Goal: Task Accomplishment & Management: Manage account settings

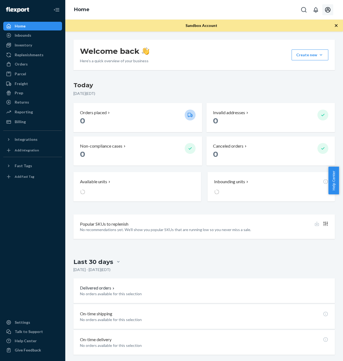
click at [329, 12] on icon "Open account menu" at bounding box center [327, 10] width 7 height 7
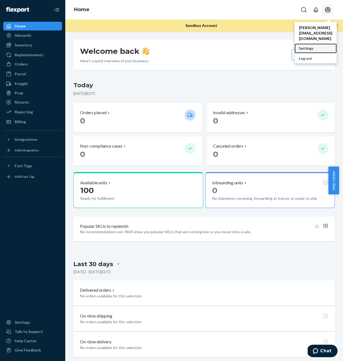
click at [307, 43] on div "Settings" at bounding box center [315, 48] width 42 height 10
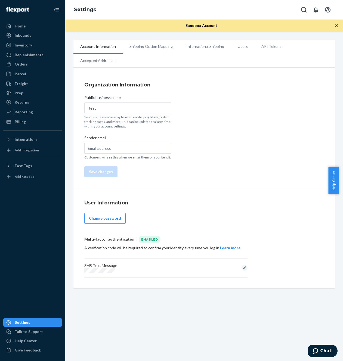
click at [123, 54] on li "Accepted Addresses" at bounding box center [98, 61] width 50 height 14
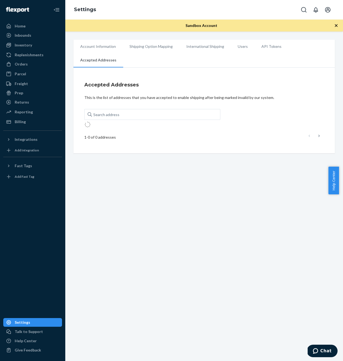
click at [274, 43] on li "API Tokens" at bounding box center [271, 47] width 34 height 14
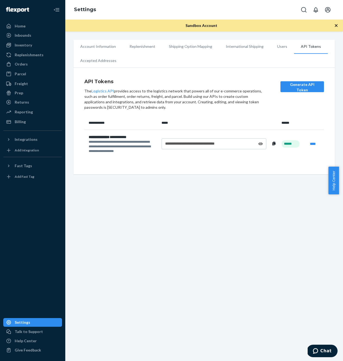
click at [232, 49] on li "International Shipping" at bounding box center [244, 47] width 51 height 14
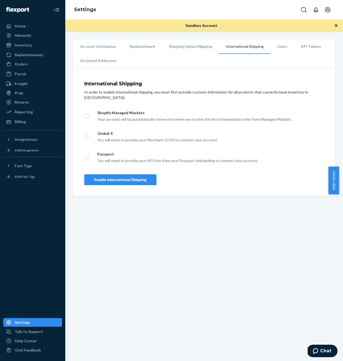
click at [270, 48] on li "Users" at bounding box center [282, 47] width 24 height 14
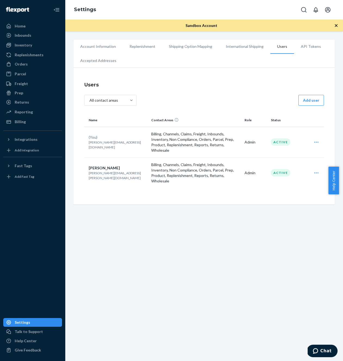
click at [231, 172] on p "Billing, Channels, Claims, Freight, Inbounds, Inventory, Non Compliance, Orders…" at bounding box center [195, 173] width 89 height 22
click at [312, 175] on div "Edit Archive" at bounding box center [316, 172] width 14 height 11
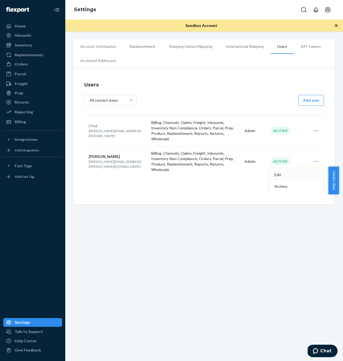
click at [275, 177] on button "Edit" at bounding box center [296, 175] width 52 height 12
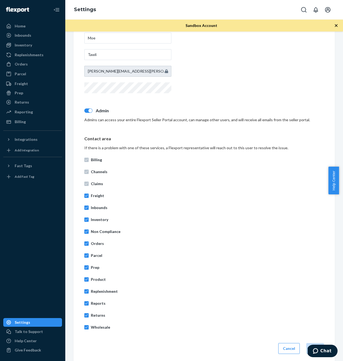
scroll to position [94, 0]
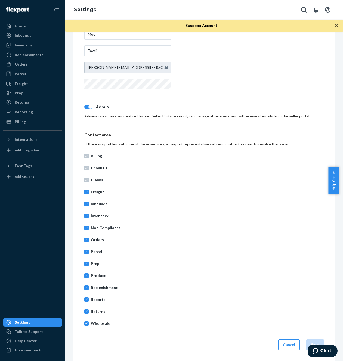
click at [108, 317] on div "Billing Channels Claims Freight Inbounds Inventory Non Compliance Orders Parcel…" at bounding box center [203, 239] width 239 height 179
click at [108, 323] on p "Wholesale" at bounding box center [207, 323] width 233 height 5
click at [89, 323] on input "Wholesale" at bounding box center [86, 323] width 4 height 4
checkbox input "false"
click at [306, 341] on button "Save" at bounding box center [315, 344] width 18 height 11
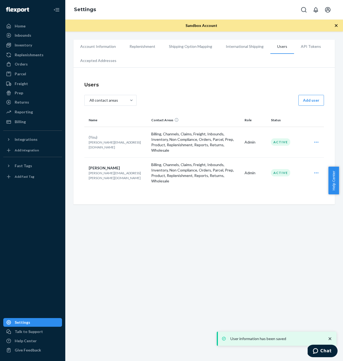
click at [89, 322] on div "Account Information Replenishment Shipping Option Mapping International Shippin…" at bounding box center [203, 196] width 277 height 329
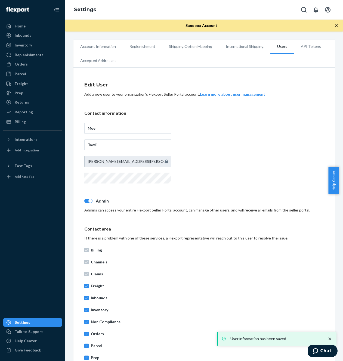
scroll to position [94, 0]
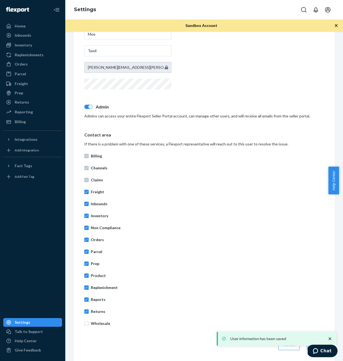
click at [94, 324] on p "Wholesale" at bounding box center [207, 323] width 233 height 5
click at [89, 324] on input "Wholesale" at bounding box center [86, 323] width 4 height 4
checkbox input "true"
click at [306, 349] on button "Save" at bounding box center [315, 344] width 18 height 11
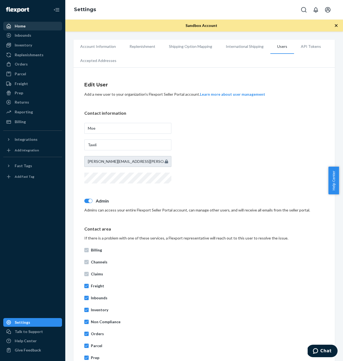
click at [47, 27] on div "Home" at bounding box center [33, 26] width 58 height 8
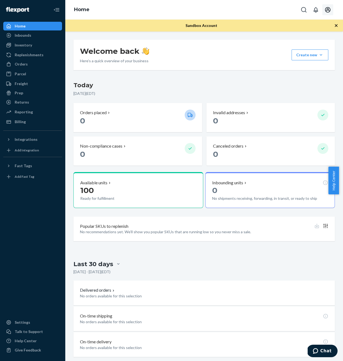
click at [328, 12] on icon "Open account menu" at bounding box center [327, 10] width 7 height 7
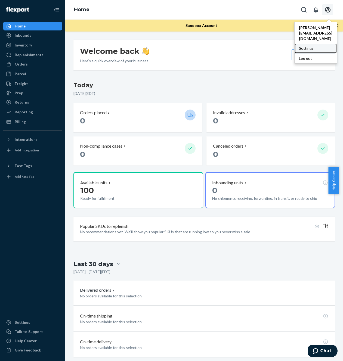
click at [299, 43] on div "Settings" at bounding box center [315, 48] width 42 height 10
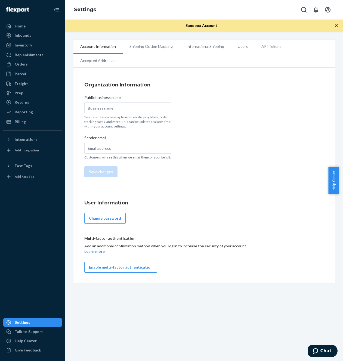
type input "Test"
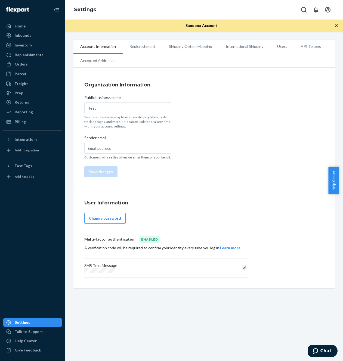
click at [272, 45] on li "Users" at bounding box center [282, 47] width 24 height 14
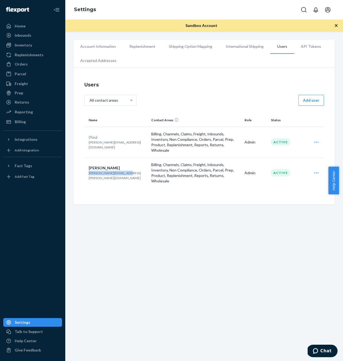
drag, startPoint x: 122, startPoint y: 174, endPoint x: 87, endPoint y: 173, distance: 35.6
click at [87, 173] on td "Moe Tawli mohamad.tawil@fulfil.io" at bounding box center [116, 172] width 65 height 31
copy p "mohamad.tawil@fulfil.io"
click at [113, 175] on p "mohamad.tawil@fulfil.io" at bounding box center [118, 175] width 58 height 9
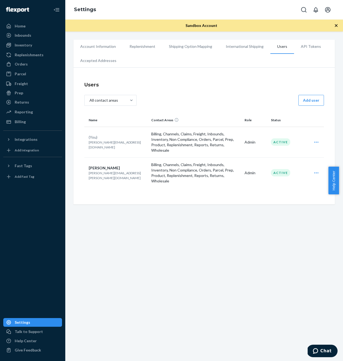
click at [113, 175] on p "mohamad.tawil@fulfil.io" at bounding box center [118, 175] width 58 height 9
copy p "mohamad.tawil@fulfil.io"
